Goal: Check status: Check status

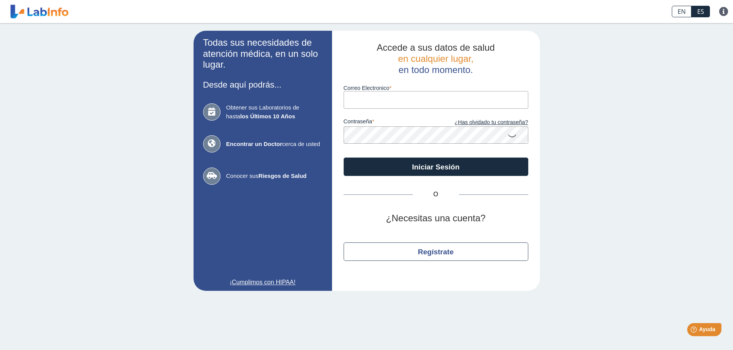
click at [391, 107] on input "Correo Electronico" at bounding box center [435, 99] width 185 height 17
type input "[EMAIL_ADDRESS][DOMAIN_NAME]"
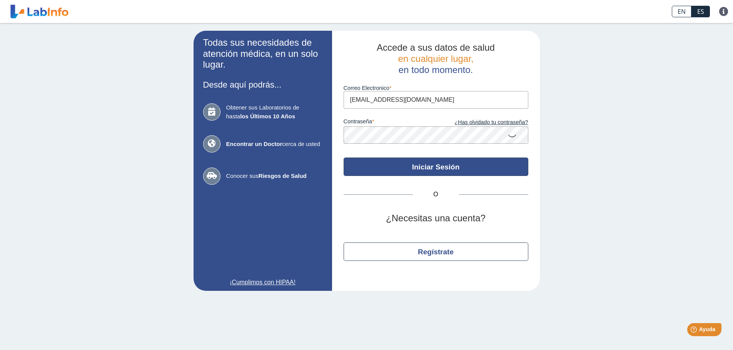
click at [421, 168] on button "Iniciar Sesión" at bounding box center [435, 167] width 185 height 18
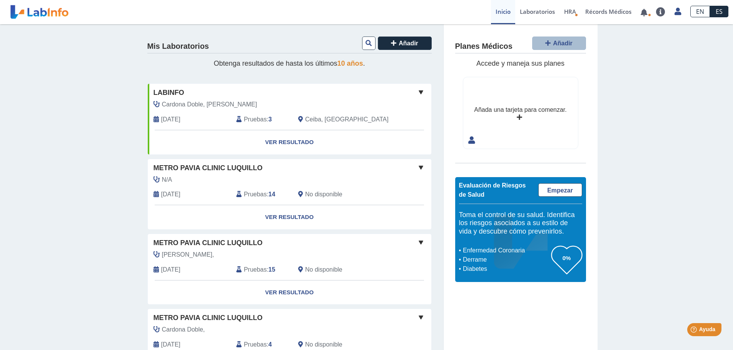
click at [180, 195] on span "[DATE]" at bounding box center [170, 194] width 19 height 9
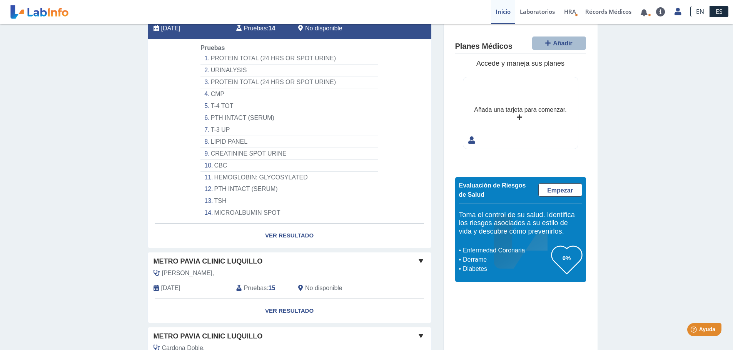
scroll to position [269, 0]
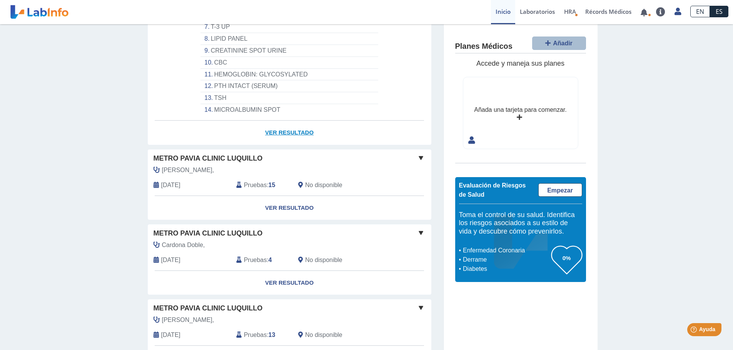
click at [279, 132] on link "Ver Resultado" at bounding box center [289, 133] width 283 height 24
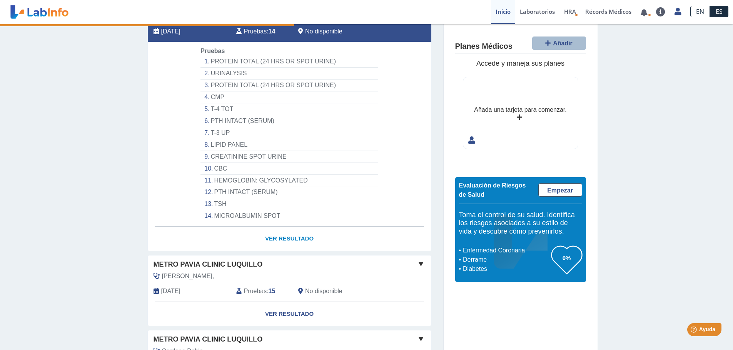
scroll to position [154, 0]
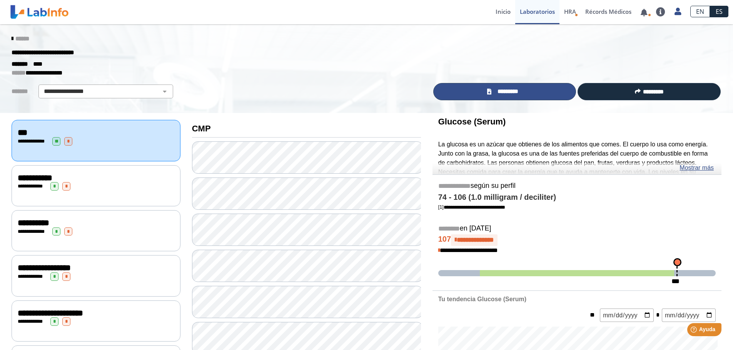
click at [520, 95] on span "*********" at bounding box center [507, 91] width 28 height 9
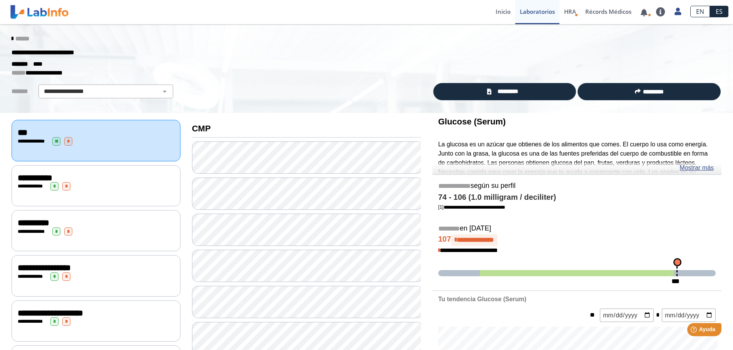
click at [41, 13] on link at bounding box center [39, 11] width 63 height 19
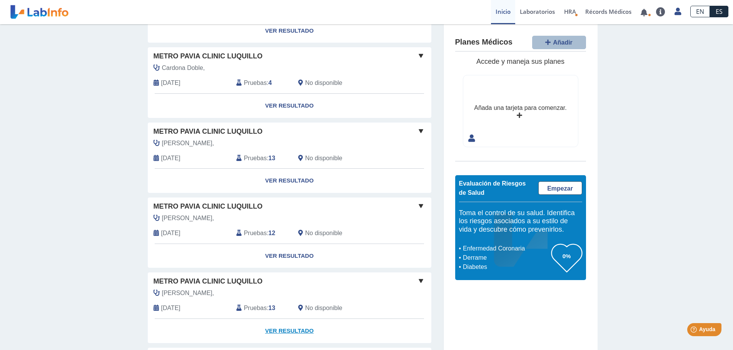
scroll to position [269, 0]
